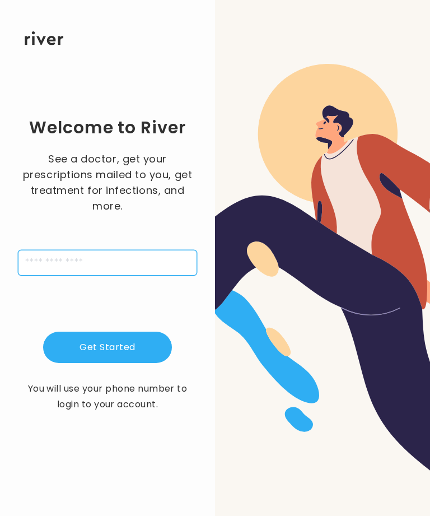
click at [95, 276] on input "tel" at bounding box center [107, 263] width 179 height 26
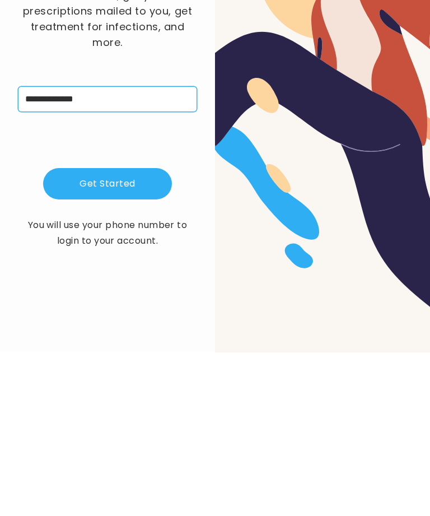
type input "**********"
click at [114, 332] on button "Get Started" at bounding box center [107, 347] width 129 height 31
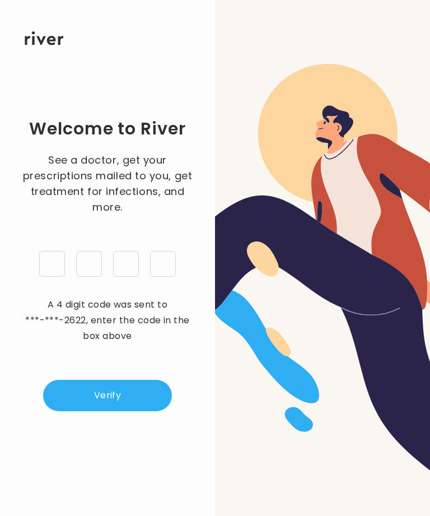
click at [53, 251] on input "tel" at bounding box center [52, 264] width 26 height 26
type input "*"
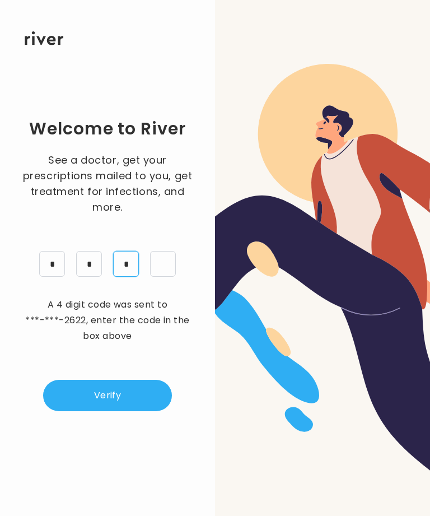
type input "*"
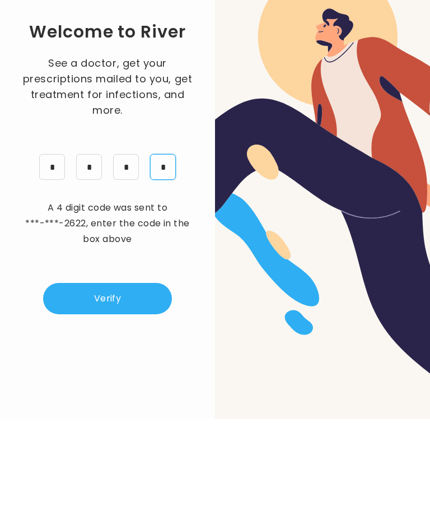
type input "*"
click at [133, 380] on button "Verify" at bounding box center [107, 395] width 129 height 31
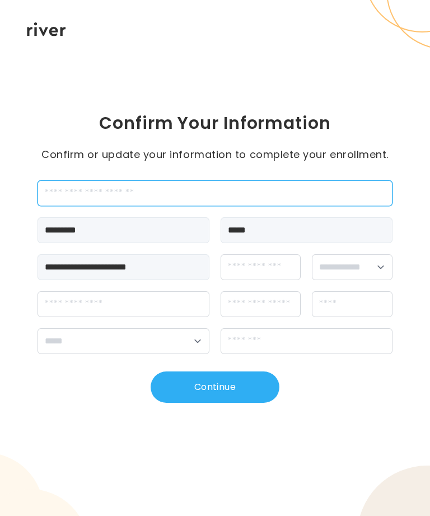
click at [70, 196] on input "employeeId" at bounding box center [215, 193] width 355 height 26
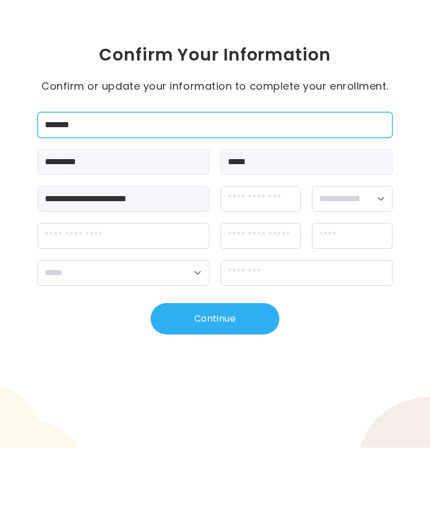
type input "*******"
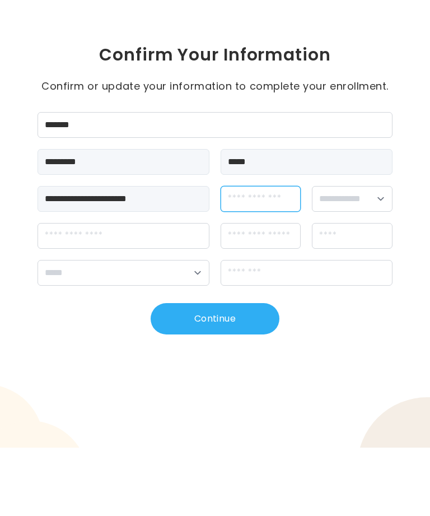
click at [284, 254] on input "dateOfBirth" at bounding box center [261, 267] width 80 height 26
type input "**********"
click at [382, 254] on select "**********" at bounding box center [352, 267] width 80 height 26
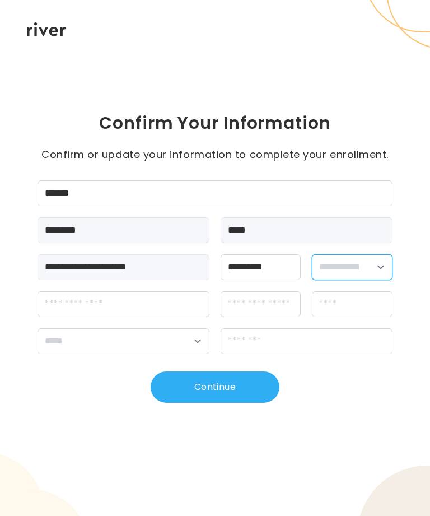
select select "******"
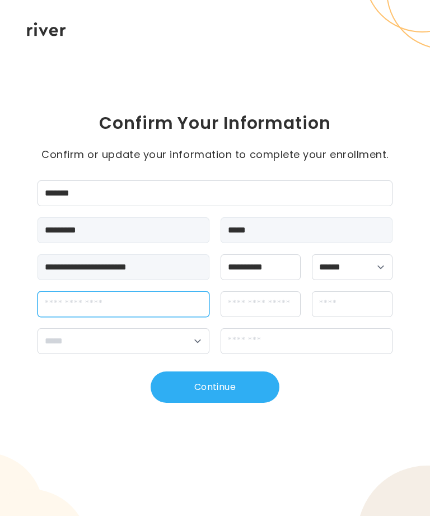
click at [67, 304] on input "streetAddress" at bounding box center [124, 304] width 172 height 26
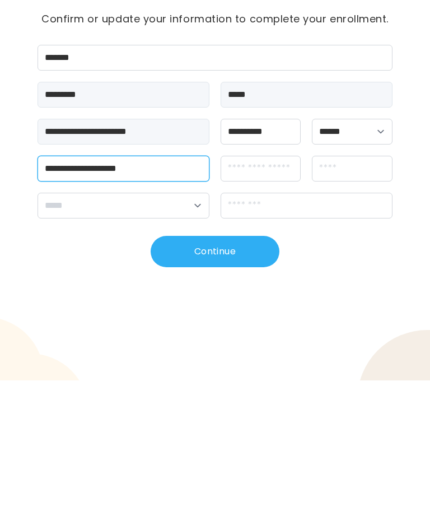
type input "**********"
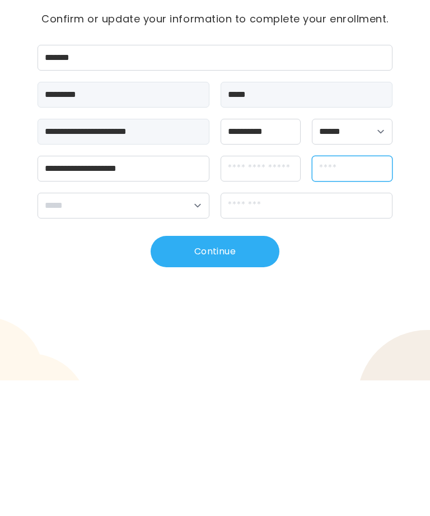
click at [359, 291] on input "city" at bounding box center [352, 304] width 80 height 26
type input "********"
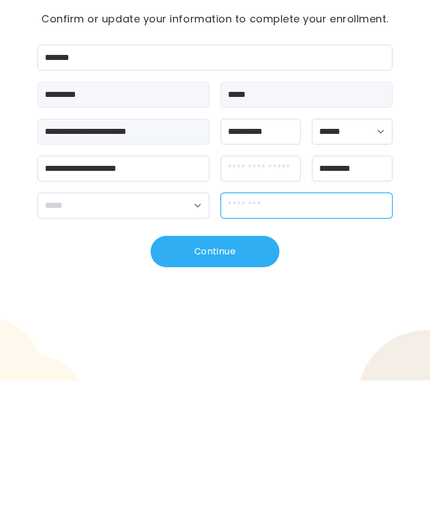
click at [299, 328] on input "zipCode" at bounding box center [307, 341] width 172 height 26
type input "*****"
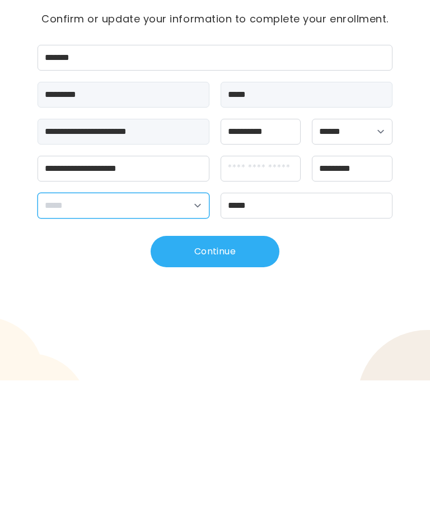
click at [192, 328] on select "**********" at bounding box center [124, 341] width 172 height 26
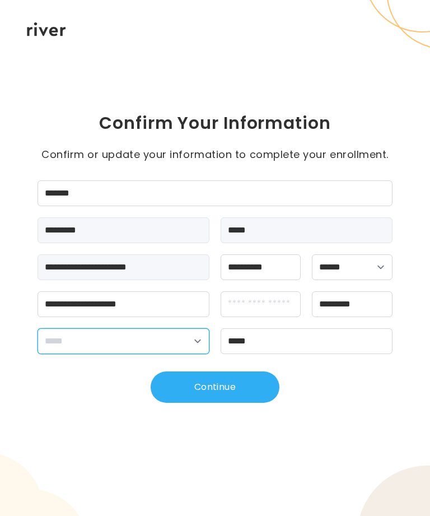
select select "**"
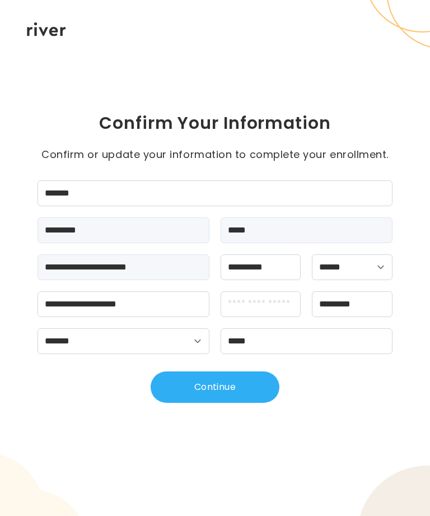
click at [242, 401] on button "Continue" at bounding box center [215, 387] width 129 height 31
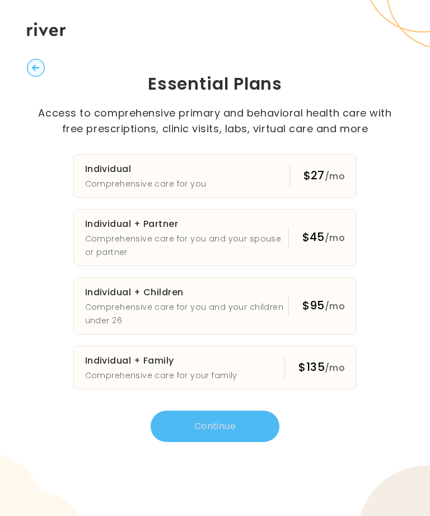
click at [136, 244] on p "Comprehensive care for you and your spouse or partner" at bounding box center [186, 245] width 203 height 27
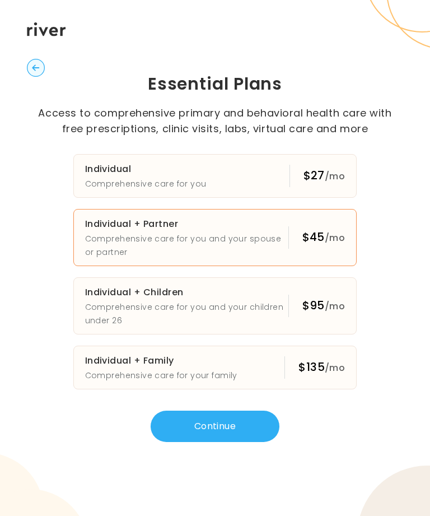
click at [238, 438] on button "Continue" at bounding box center [215, 426] width 129 height 31
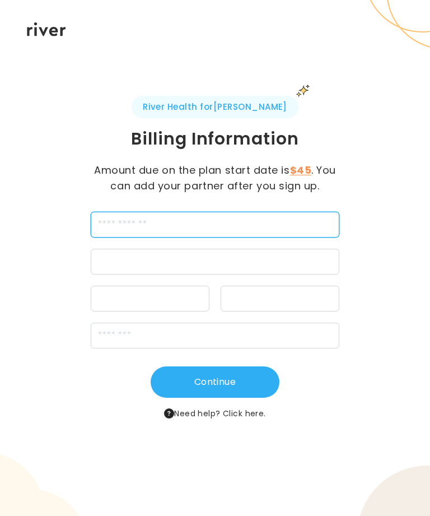
click at [194, 229] on input "cardName" at bounding box center [215, 225] width 249 height 26
type input "*"
type input "**********"
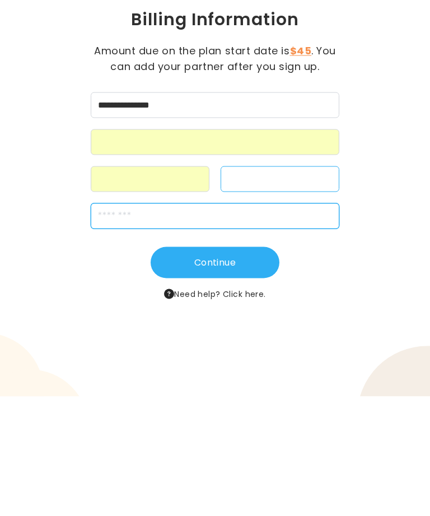
click at [159, 323] on input "zipCode" at bounding box center [215, 336] width 249 height 26
type input "*****"
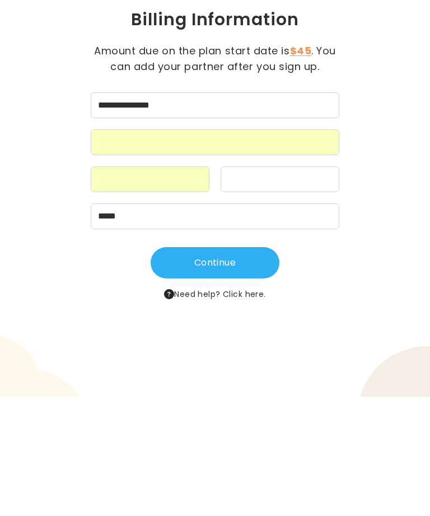
click at [234, 366] on button "Continue" at bounding box center [215, 381] width 129 height 31
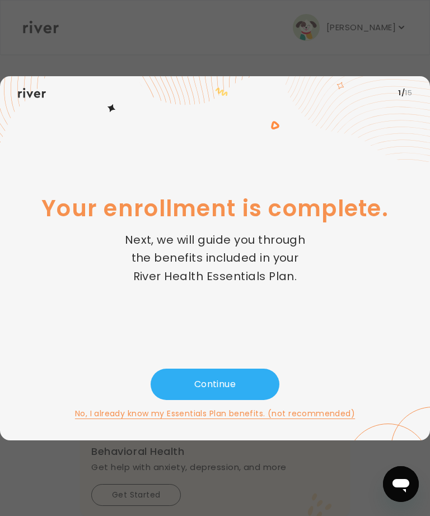
click at [216, 400] on button "Continue" at bounding box center [215, 384] width 129 height 31
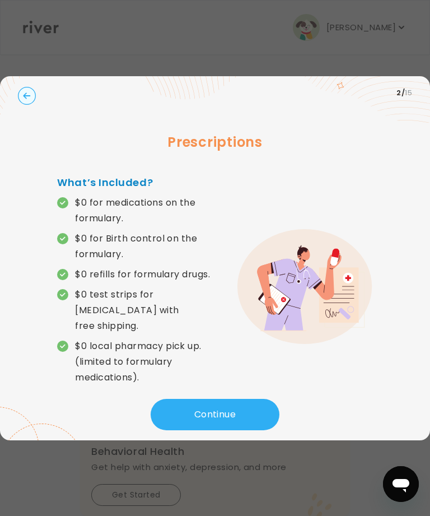
click at [225, 420] on button "Continue" at bounding box center [215, 414] width 129 height 31
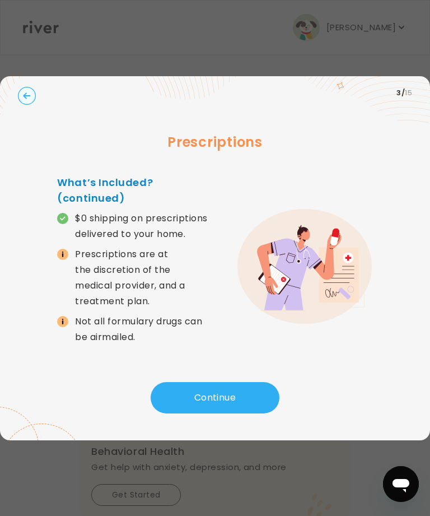
click at [221, 414] on button "Continue" at bounding box center [215, 397] width 129 height 31
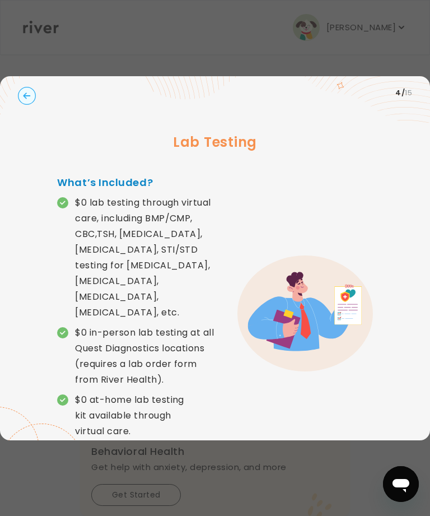
scroll to position [36, 0]
click at [367, 175] on div "What’s Included? $0 lab testing through virtual care, including BMP/CMP, CBC,TS…" at bounding box center [214, 314] width 315 height 278
click at [336, 375] on div "What’s Included? $0 lab testing through virtual care, including BMP/CMP, CBC,TS…" at bounding box center [214, 314] width 315 height 278
click at [221, 453] on button "Continue" at bounding box center [215, 468] width 129 height 31
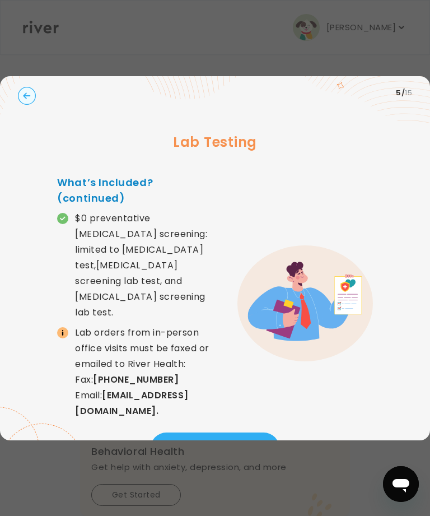
click at [233, 433] on button "Continue" at bounding box center [215, 448] width 129 height 31
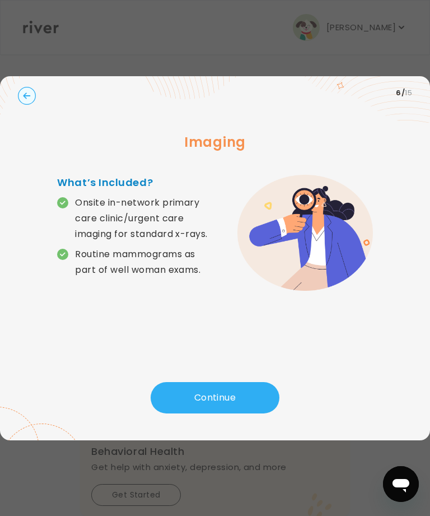
click at [227, 382] on button "Continue" at bounding box center [215, 397] width 129 height 31
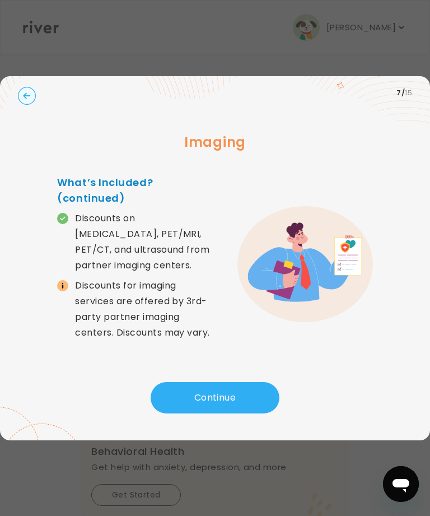
click at [28, 87] on circle "button" at bounding box center [26, 95] width 17 height 17
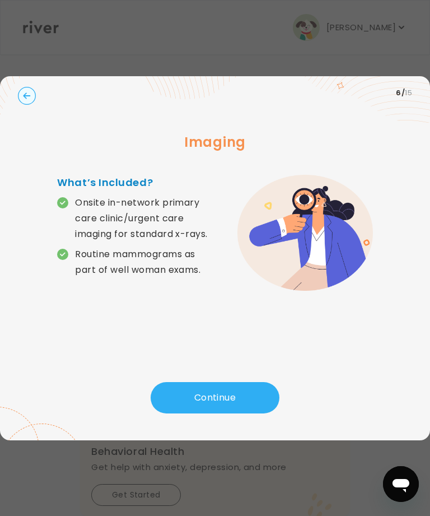
click at [231, 382] on button "Continue" at bounding box center [215, 397] width 129 height 31
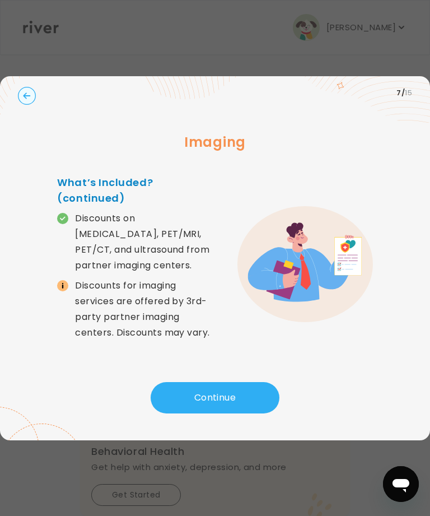
click at [226, 382] on button "Continue" at bounding box center [215, 397] width 129 height 31
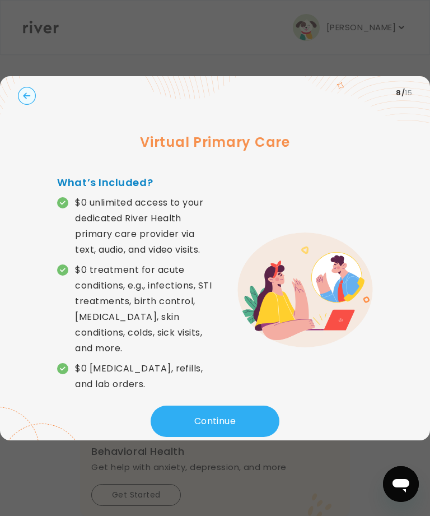
click at [221, 406] on button "Continue" at bounding box center [215, 421] width 129 height 31
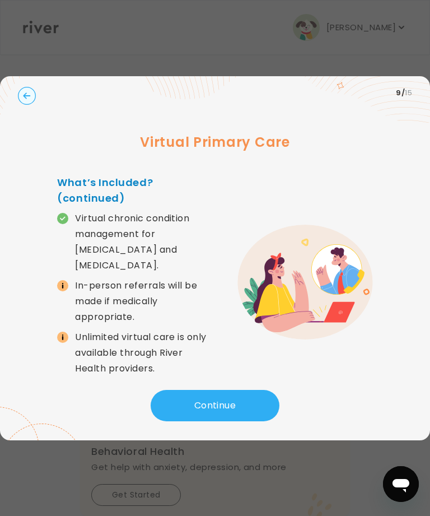
click at [221, 390] on button "Continue" at bounding box center [215, 405] width 129 height 31
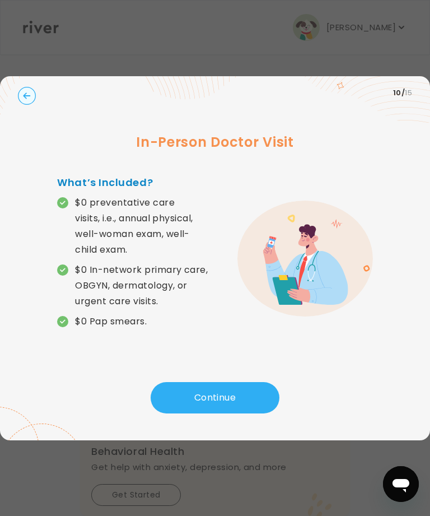
click at [213, 382] on button "Continue" at bounding box center [215, 397] width 129 height 31
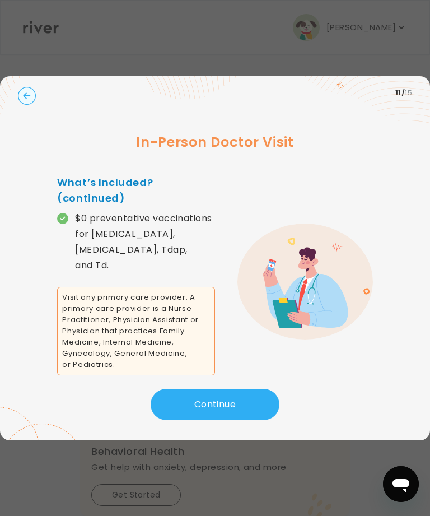
click at [235, 389] on button "Continue" at bounding box center [215, 404] width 129 height 31
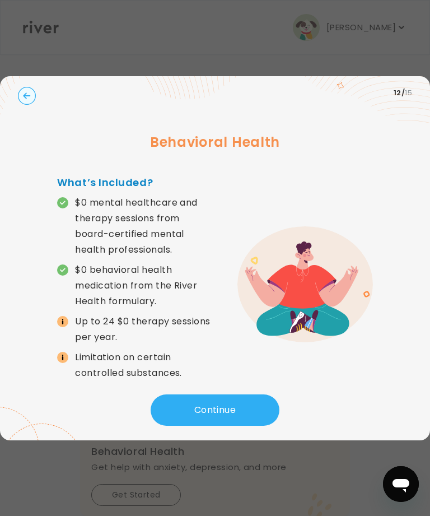
click at [227, 395] on button "Continue" at bounding box center [215, 410] width 129 height 31
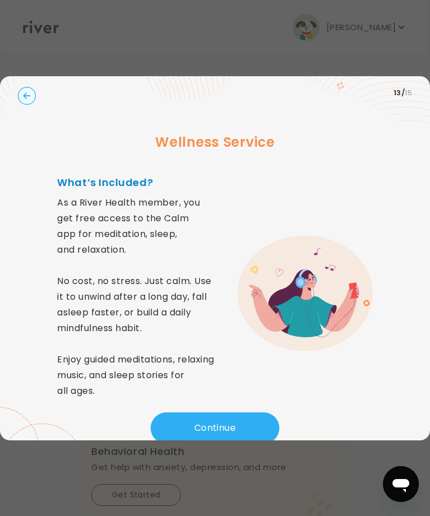
click at [228, 412] on button "Continue" at bounding box center [215, 427] width 129 height 31
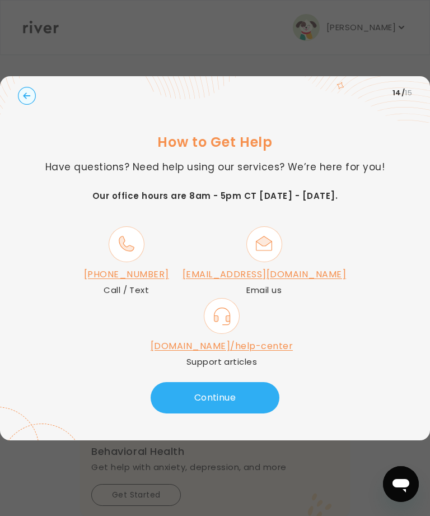
click at [225, 382] on button "Continue" at bounding box center [215, 397] width 129 height 31
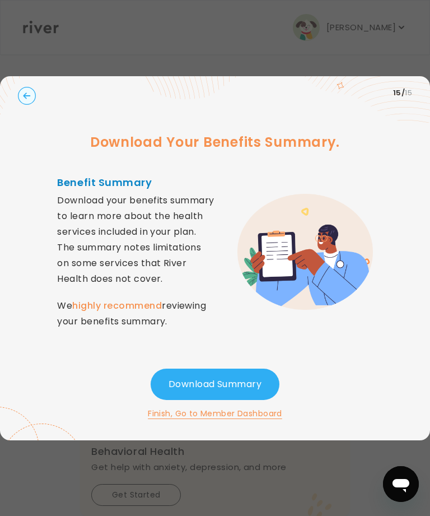
click at [132, 304] on strong "highly recommend" at bounding box center [117, 305] width 90 height 13
click at [224, 369] on button "Download Summary" at bounding box center [215, 384] width 129 height 31
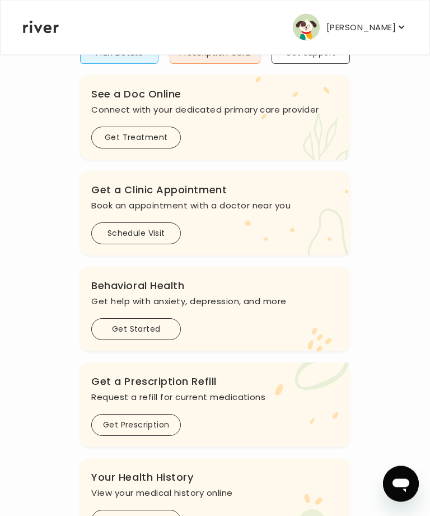
scroll to position [191, 0]
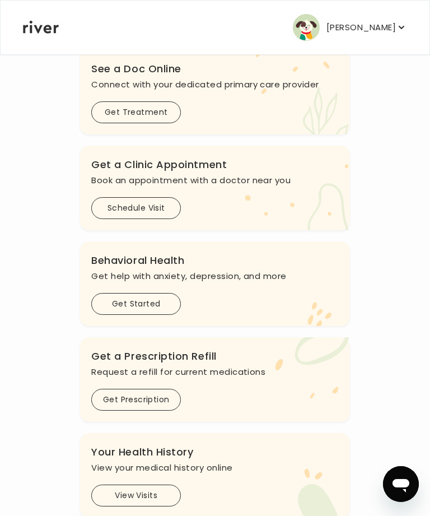
click at [138, 208] on button "Schedule Visit" at bounding box center [136, 208] width 90 height 22
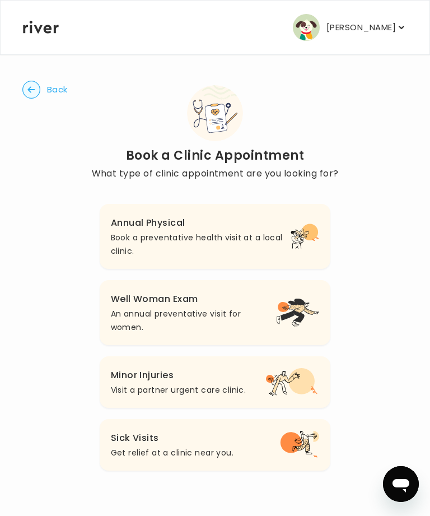
click at [276, 311] on icon "button" at bounding box center [298, 313] width 44 height 28
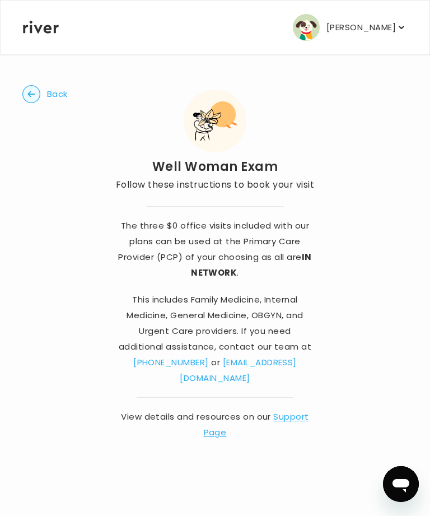
click at [279, 364] on link "[EMAIL_ADDRESS][DOMAIN_NAME]" at bounding box center [238, 369] width 117 height 27
click at [382, 33] on p "[PERSON_NAME]" at bounding box center [361, 28] width 69 height 16
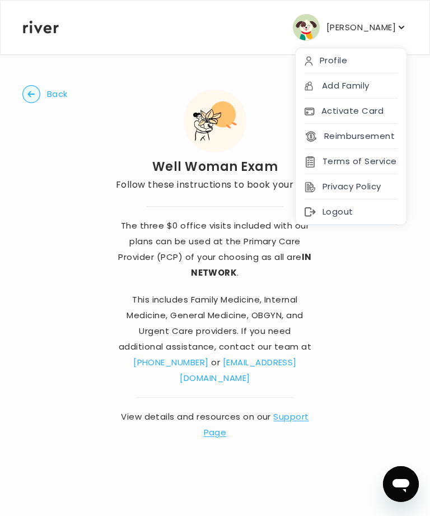
click at [341, 62] on div "Profile" at bounding box center [351, 60] width 111 height 25
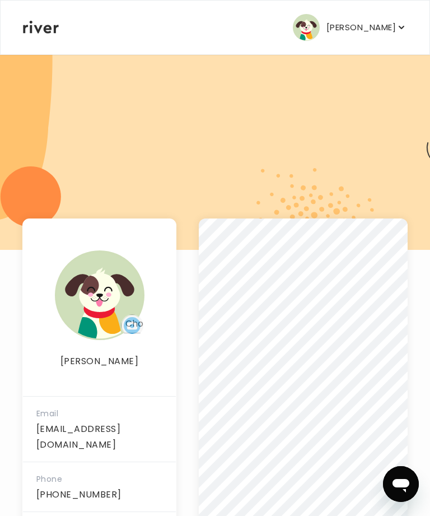
click at [374, 27] on p "[PERSON_NAME]" at bounding box center [361, 28] width 69 height 16
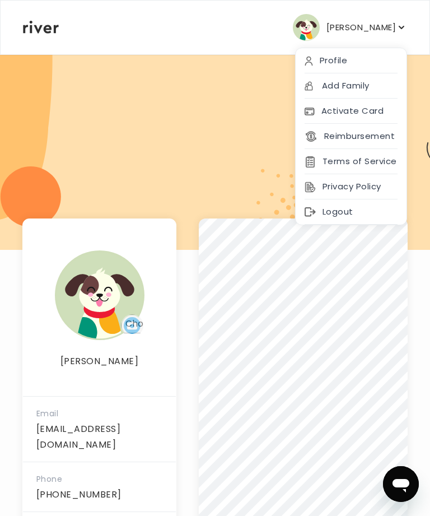
click at [234, 167] on div at bounding box center [215, 152] width 430 height 196
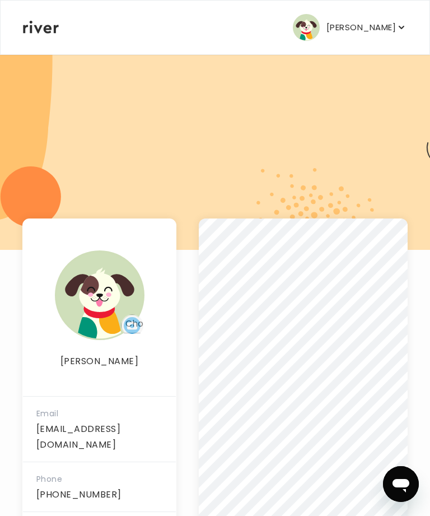
click at [365, 32] on p "[PERSON_NAME]" at bounding box center [361, 28] width 69 height 16
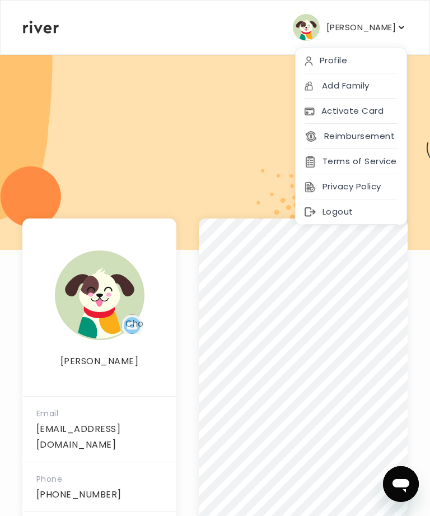
click at [333, 63] on div "Profile" at bounding box center [351, 60] width 111 height 25
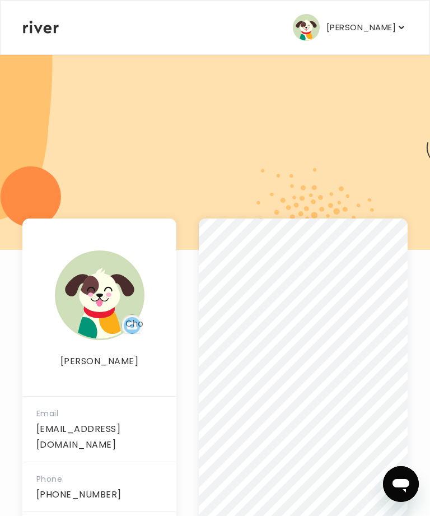
click at [39, 27] on icon at bounding box center [41, 27] width 36 height 13
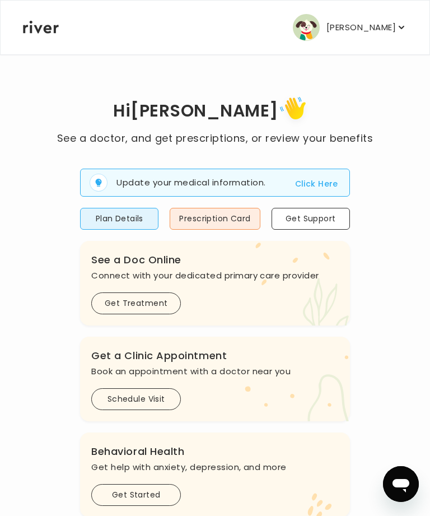
click at [129, 229] on button "Plan Details" at bounding box center [119, 219] width 78 height 22
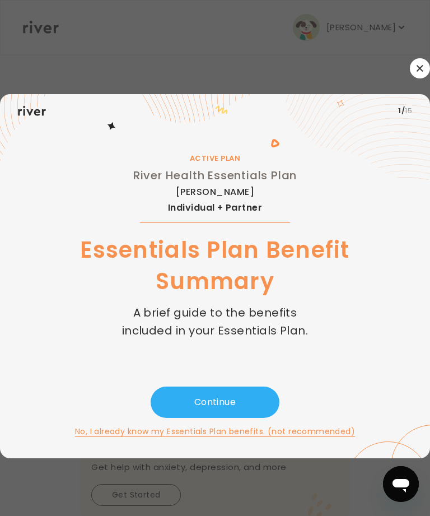
click at [217, 418] on button "Continue" at bounding box center [215, 402] width 129 height 31
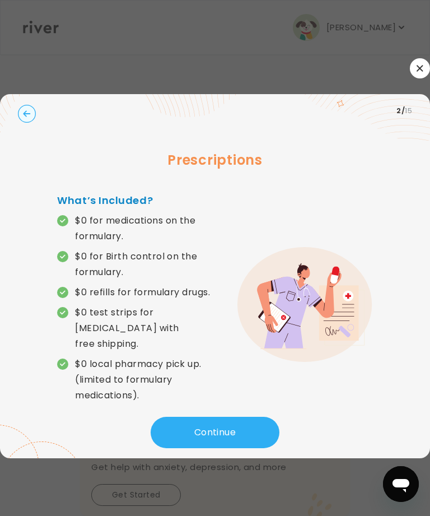
click at [216, 433] on button "Continue" at bounding box center [215, 432] width 129 height 31
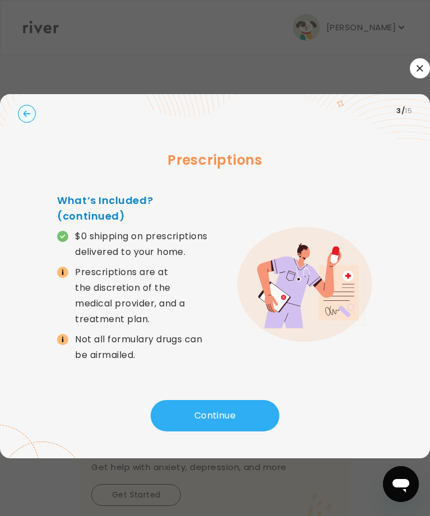
click at [211, 431] on button "Continue" at bounding box center [215, 415] width 129 height 31
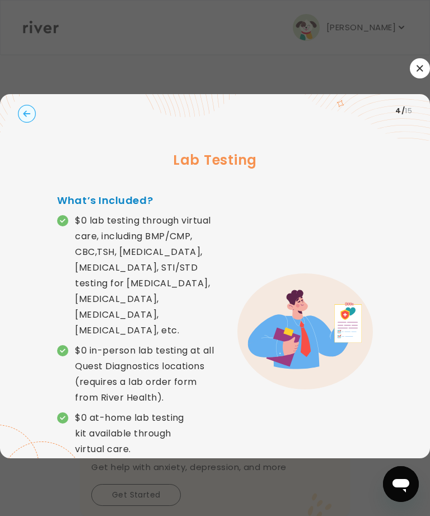
scroll to position [36, 0]
click at [26, 105] on circle "button" at bounding box center [26, 113] width 17 height 17
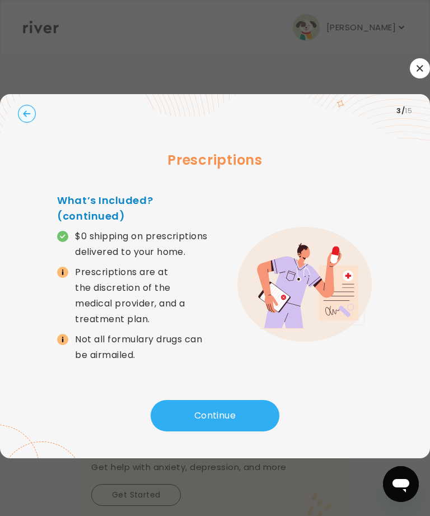
click at [27, 105] on circle "button" at bounding box center [26, 113] width 17 height 17
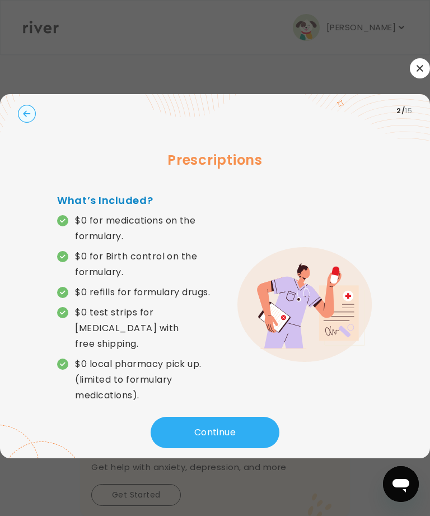
click at [71, 58] on div at bounding box center [215, 68] width 430 height 20
click at [417, 65] on icon "button" at bounding box center [420, 68] width 7 height 7
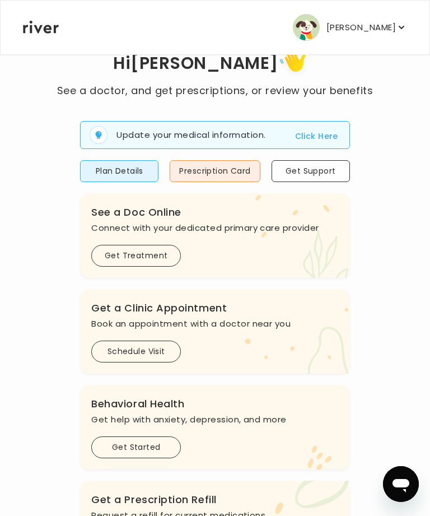
scroll to position [52, 0]
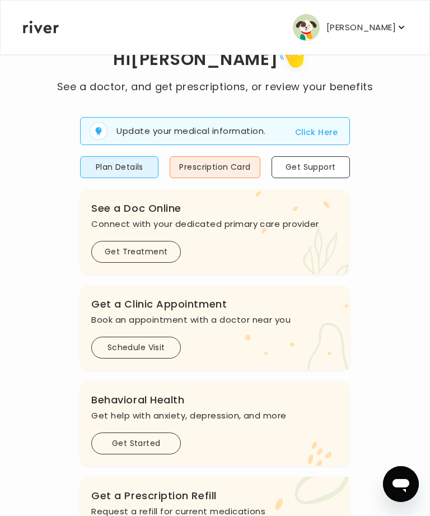
click at [134, 341] on button "Schedule Visit" at bounding box center [136, 348] width 90 height 22
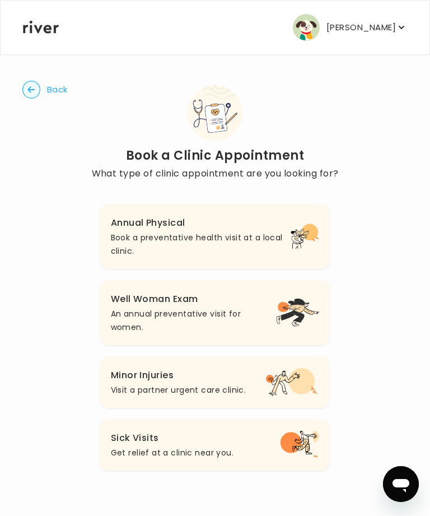
click at [261, 312] on p "An annual preventative visit for women." at bounding box center [193, 320] width 165 height 27
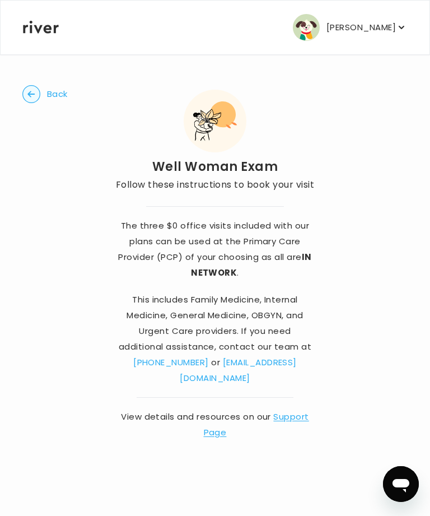
click at [33, 99] on circle "button" at bounding box center [31, 94] width 17 height 17
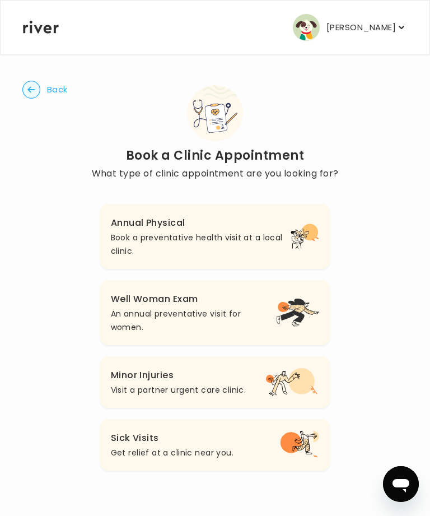
click at [242, 440] on button "Sick Visits Get relief at a clinic near you." at bounding box center [215, 445] width 231 height 52
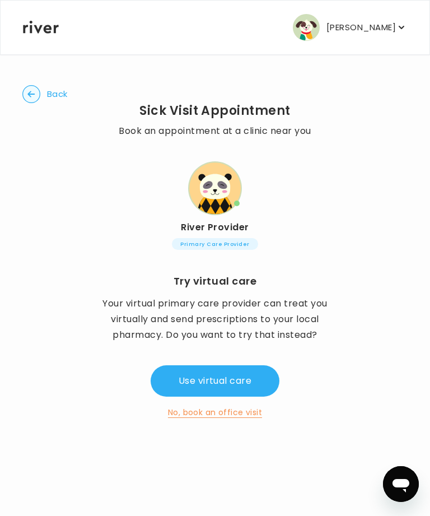
click at [234, 414] on button "No, book an office visit" at bounding box center [215, 412] width 94 height 13
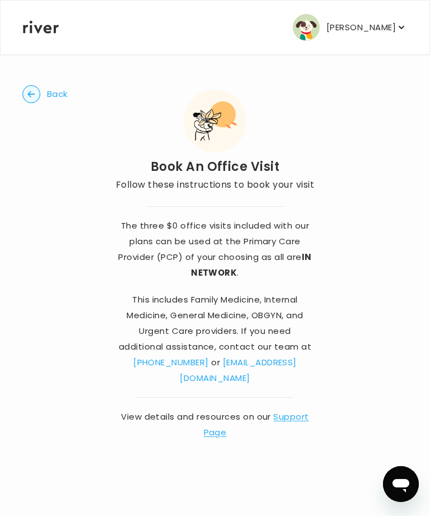
click at [42, 83] on div "Back Book An Office Visit Follow these instructions to book your visit The thre…" at bounding box center [215, 263] width 386 height 418
click at [36, 90] on circle "button" at bounding box center [31, 94] width 17 height 17
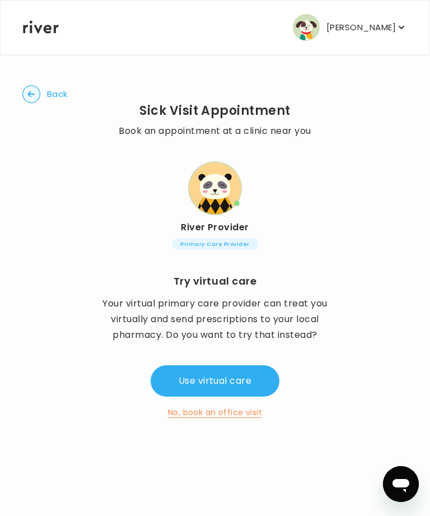
click at [220, 243] on span "Primary Care Provider" at bounding box center [215, 244] width 86 height 12
click at [38, 102] on icon "button" at bounding box center [31, 94] width 18 height 18
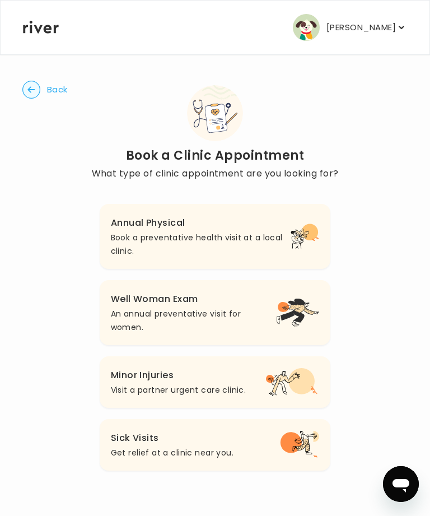
click at [266, 374] on icon "button" at bounding box center [292, 382] width 53 height 28
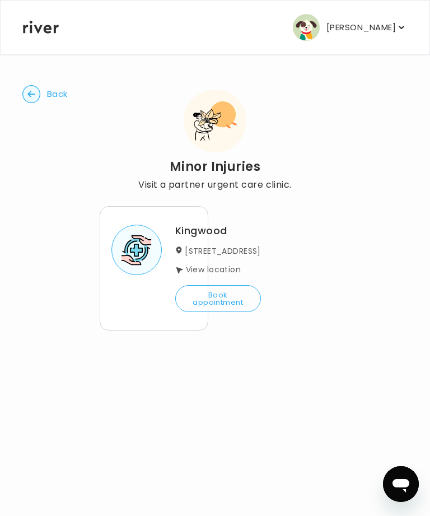
click at [186, 275] on link "View location" at bounding box center [213, 269] width 55 height 11
click at [39, 92] on circle "button" at bounding box center [31, 94] width 17 height 17
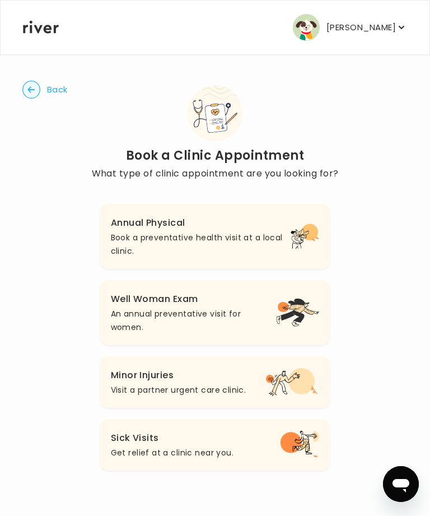
click at [155, 313] on p "An annual preventative visit for women." at bounding box center [193, 320] width 165 height 27
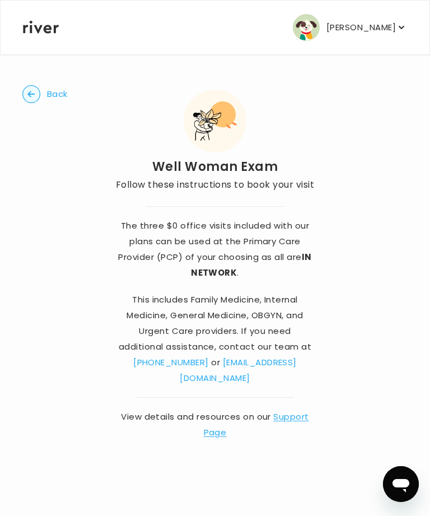
click at [35, 96] on circle "button" at bounding box center [31, 94] width 17 height 17
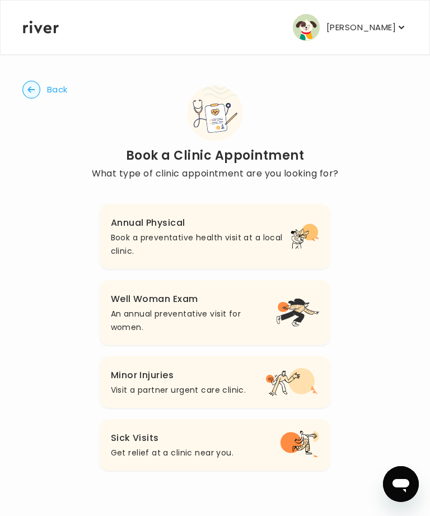
click at [212, 446] on p "Get relief at a clinic near you." at bounding box center [172, 452] width 123 height 13
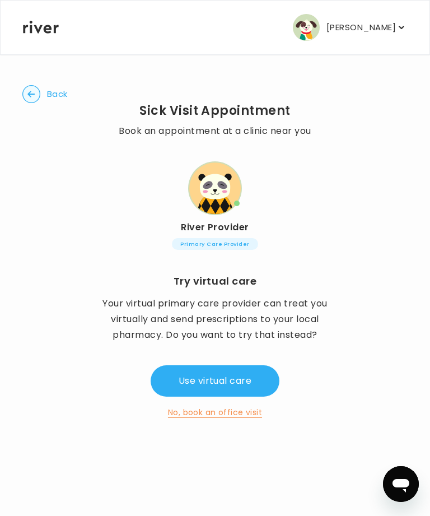
click at [241, 412] on button "No, book an office visit" at bounding box center [215, 412] width 94 height 13
